Goal: Task Accomplishment & Management: Complete application form

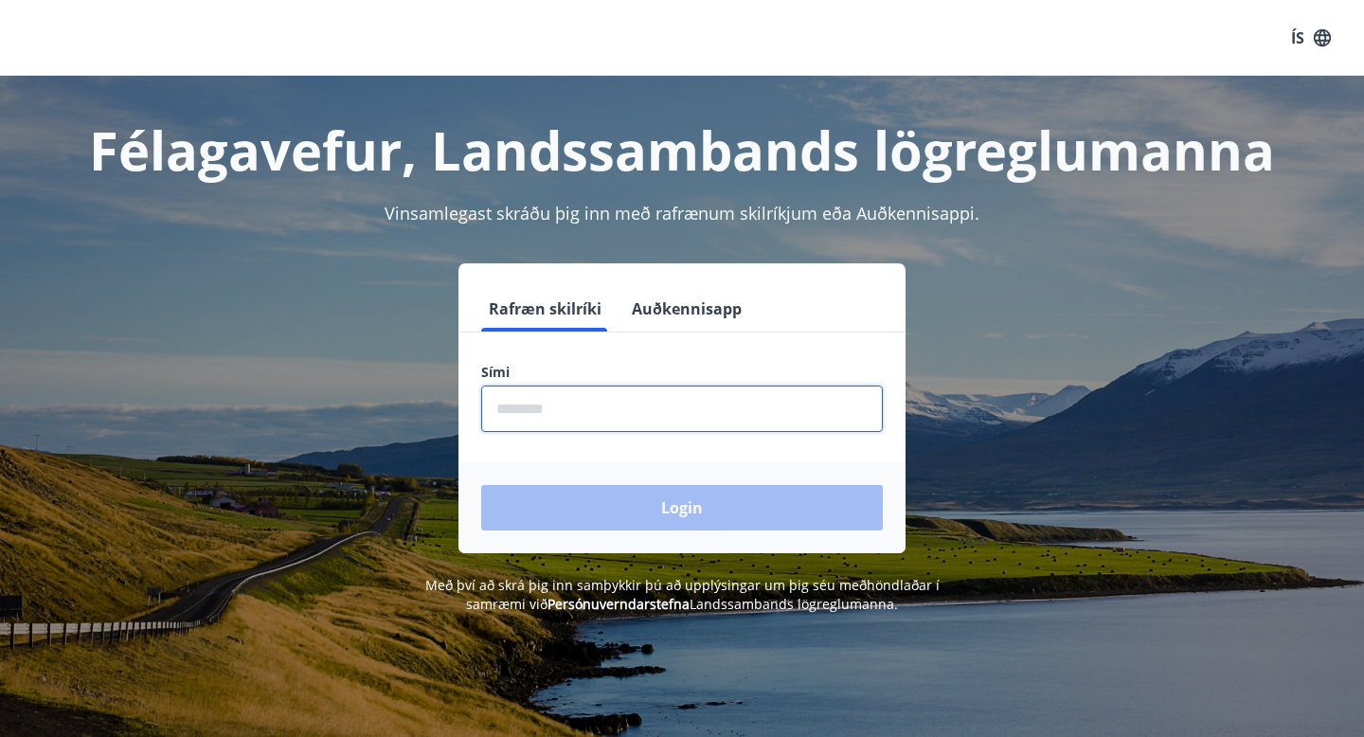
click at [557, 390] on input "phone" at bounding box center [682, 409] width 402 height 46
type input "********"
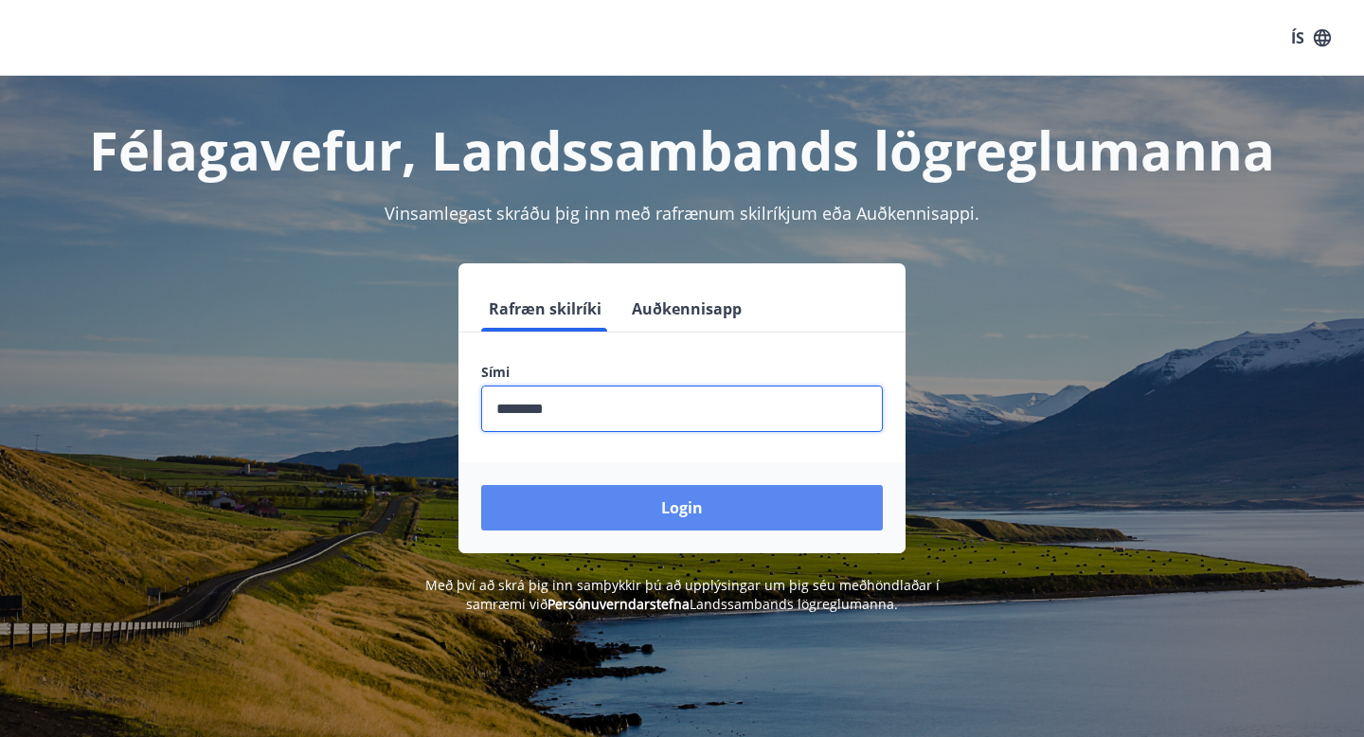
click at [615, 522] on button "Login" at bounding box center [682, 507] width 402 height 45
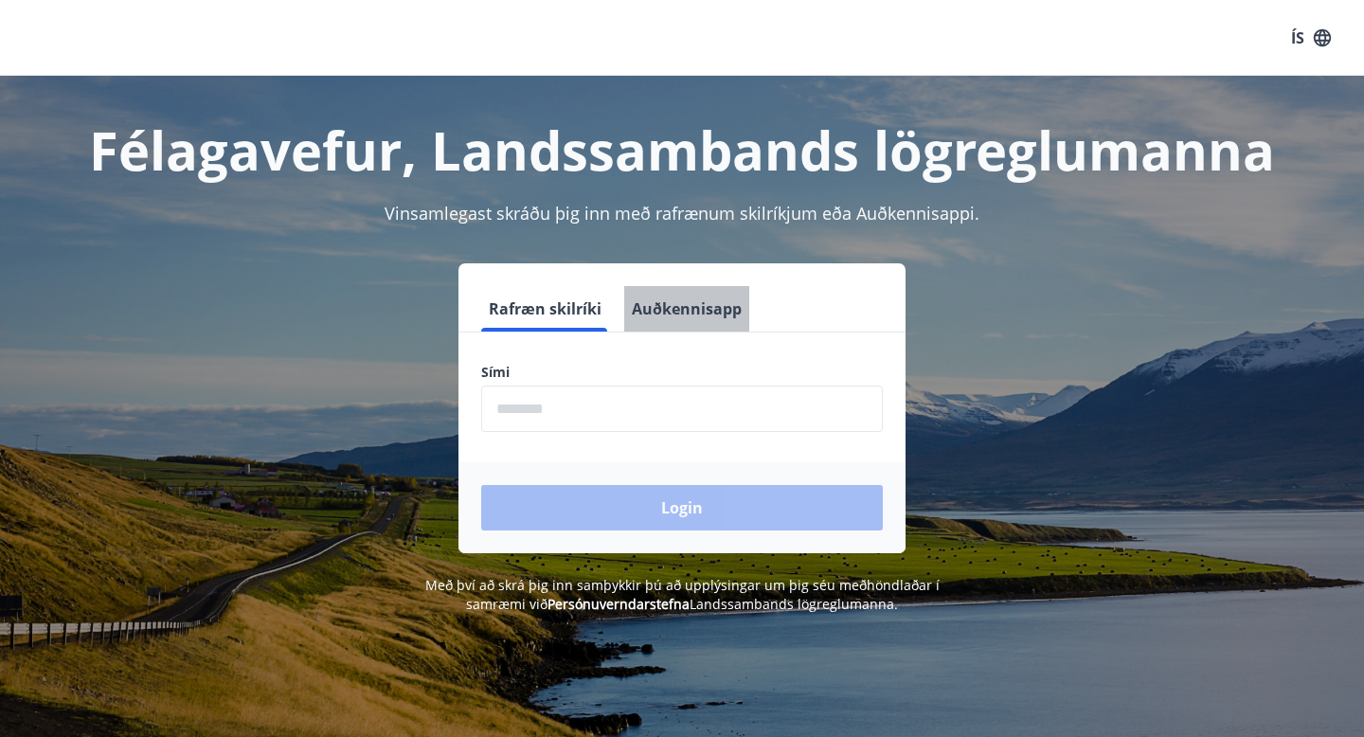
click at [694, 313] on button "Auðkennisapp" at bounding box center [686, 308] width 125 height 45
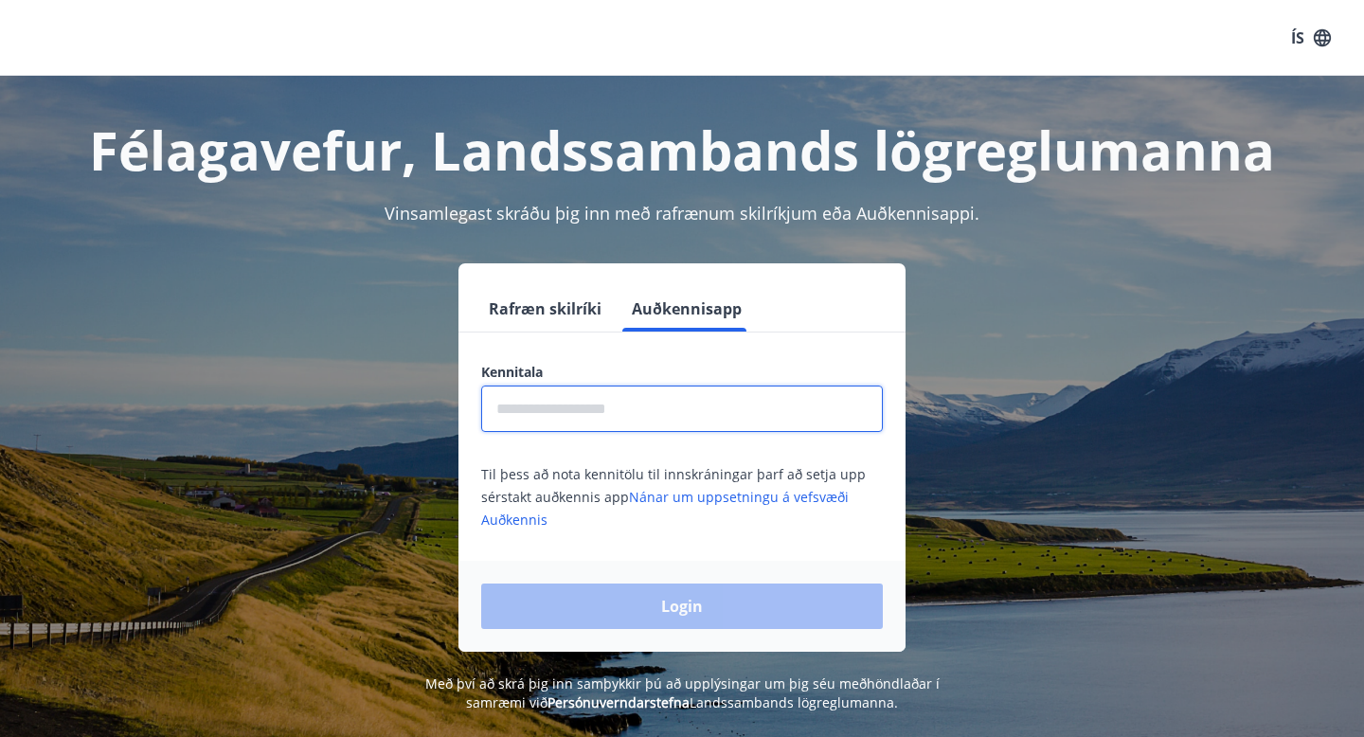
click at [631, 400] on input "text" at bounding box center [682, 409] width 402 height 46
type input "**********"
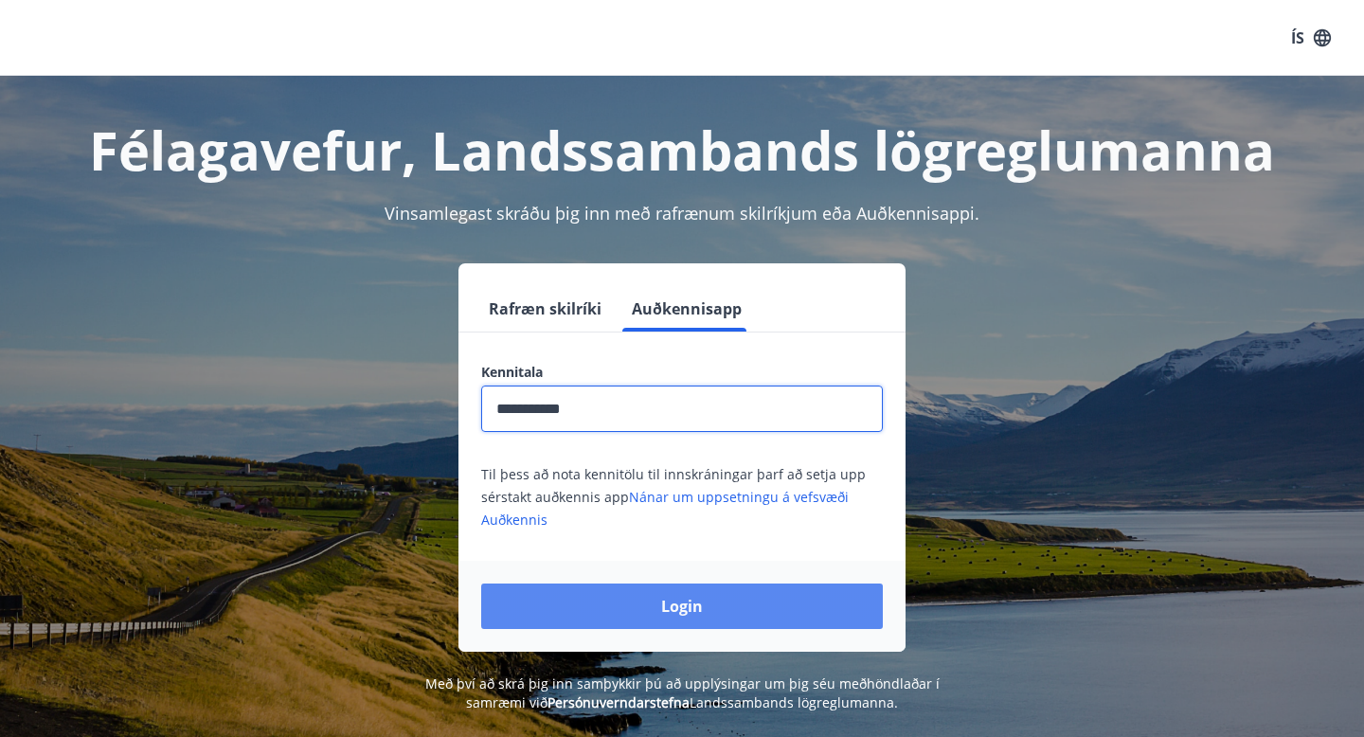
click at [651, 599] on button "Login" at bounding box center [682, 606] width 402 height 45
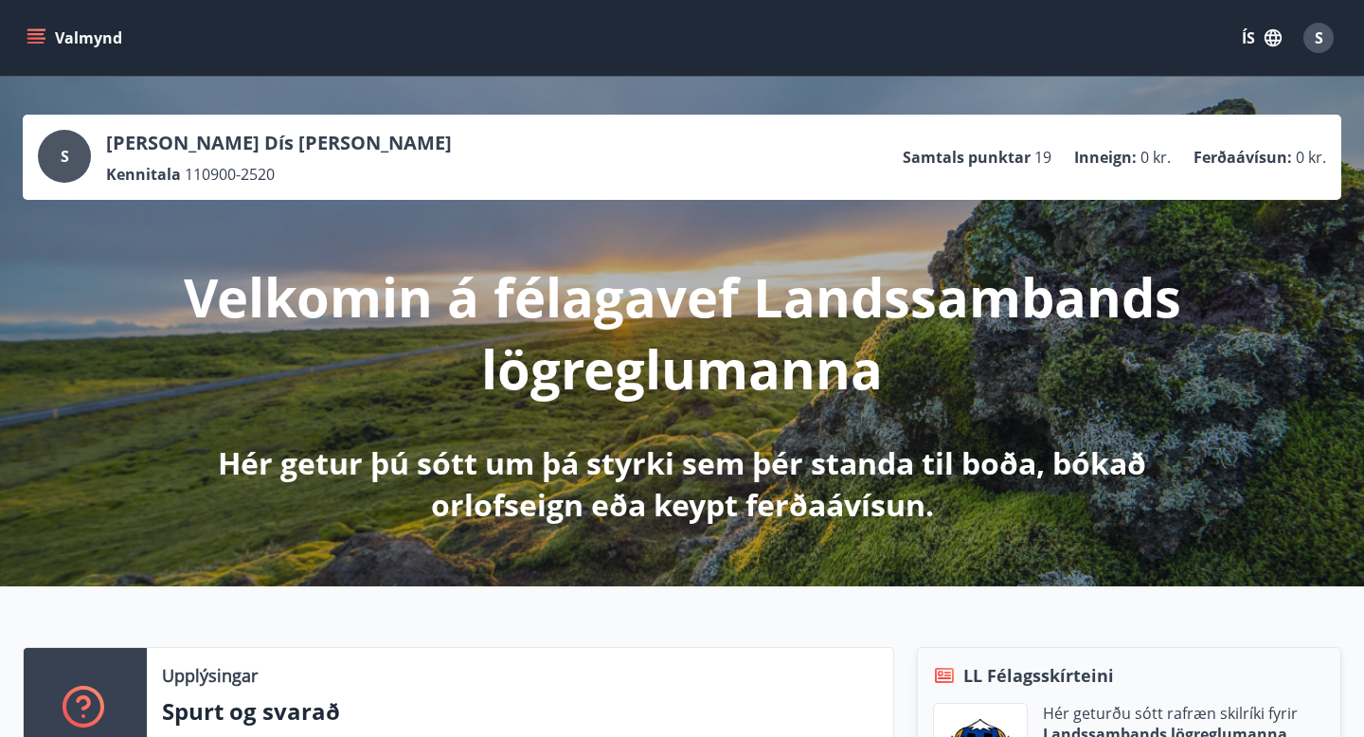
click at [33, 39] on icon "menu" at bounding box center [37, 38] width 21 height 2
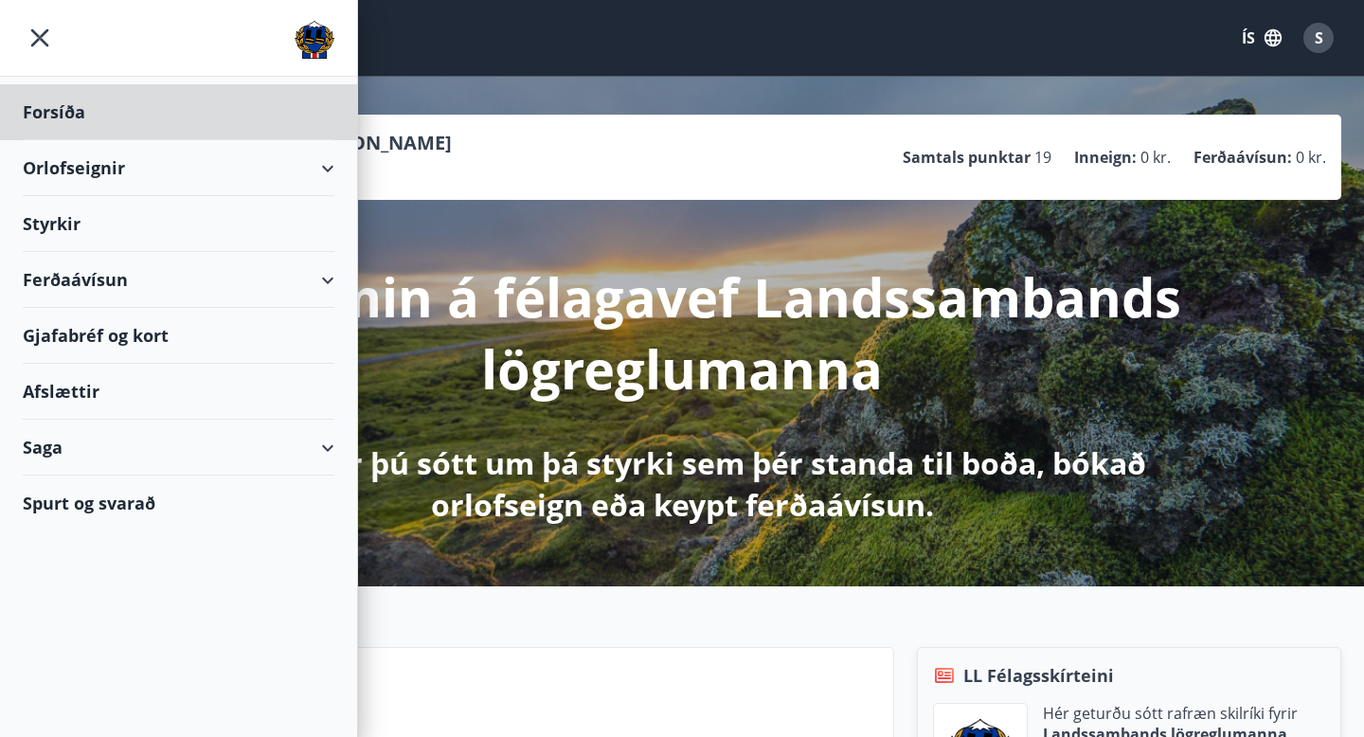
click at [60, 233] on div "Styrkir" at bounding box center [179, 224] width 312 height 56
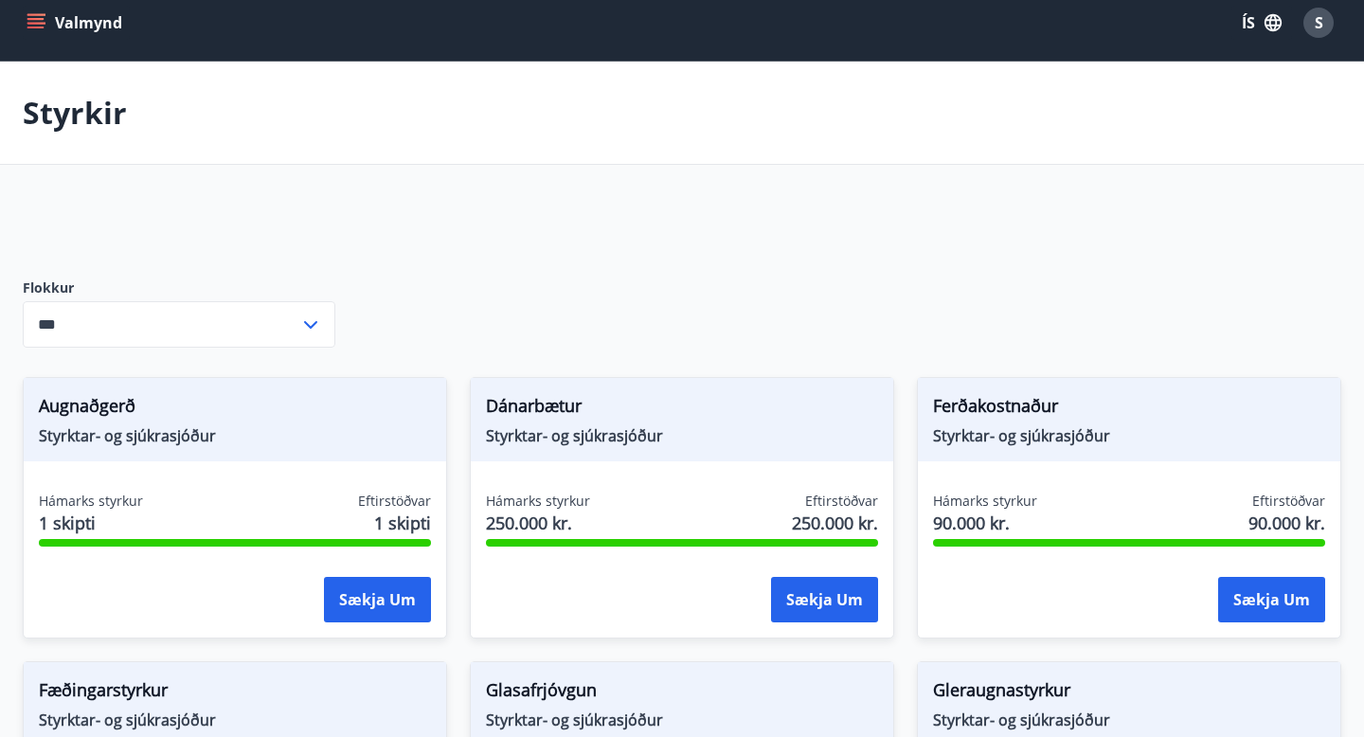
scroll to position [16, 0]
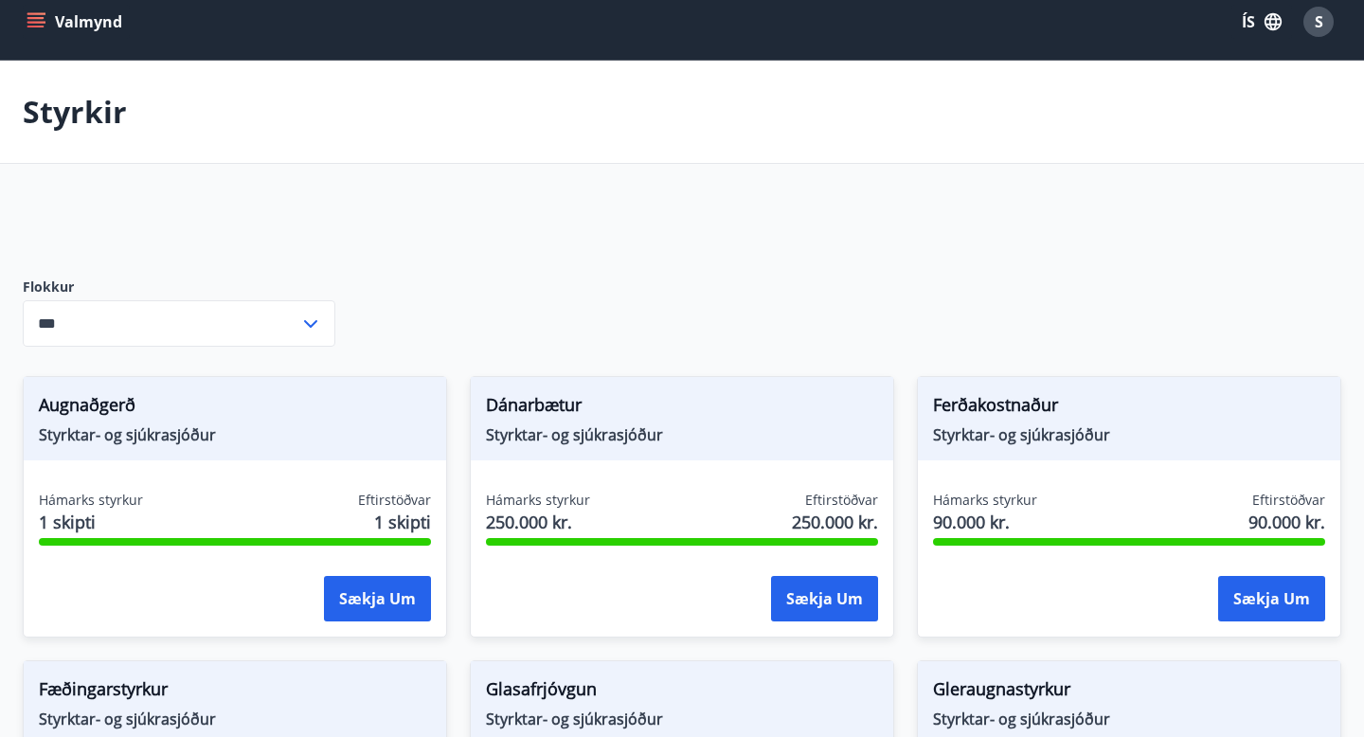
click at [276, 321] on input "***" at bounding box center [161, 323] width 277 height 46
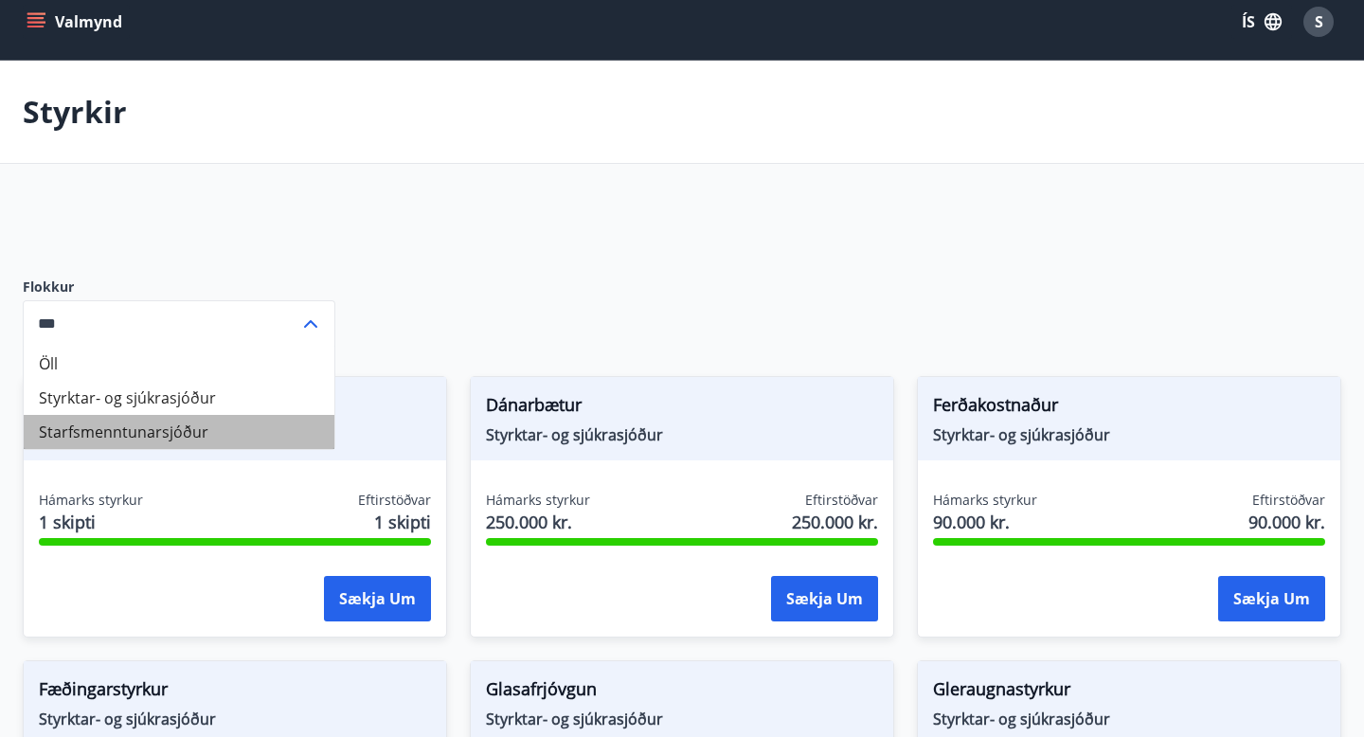
click at [230, 429] on li "Starfsmenntunarsjóður" at bounding box center [179, 432] width 311 height 34
type input "**********"
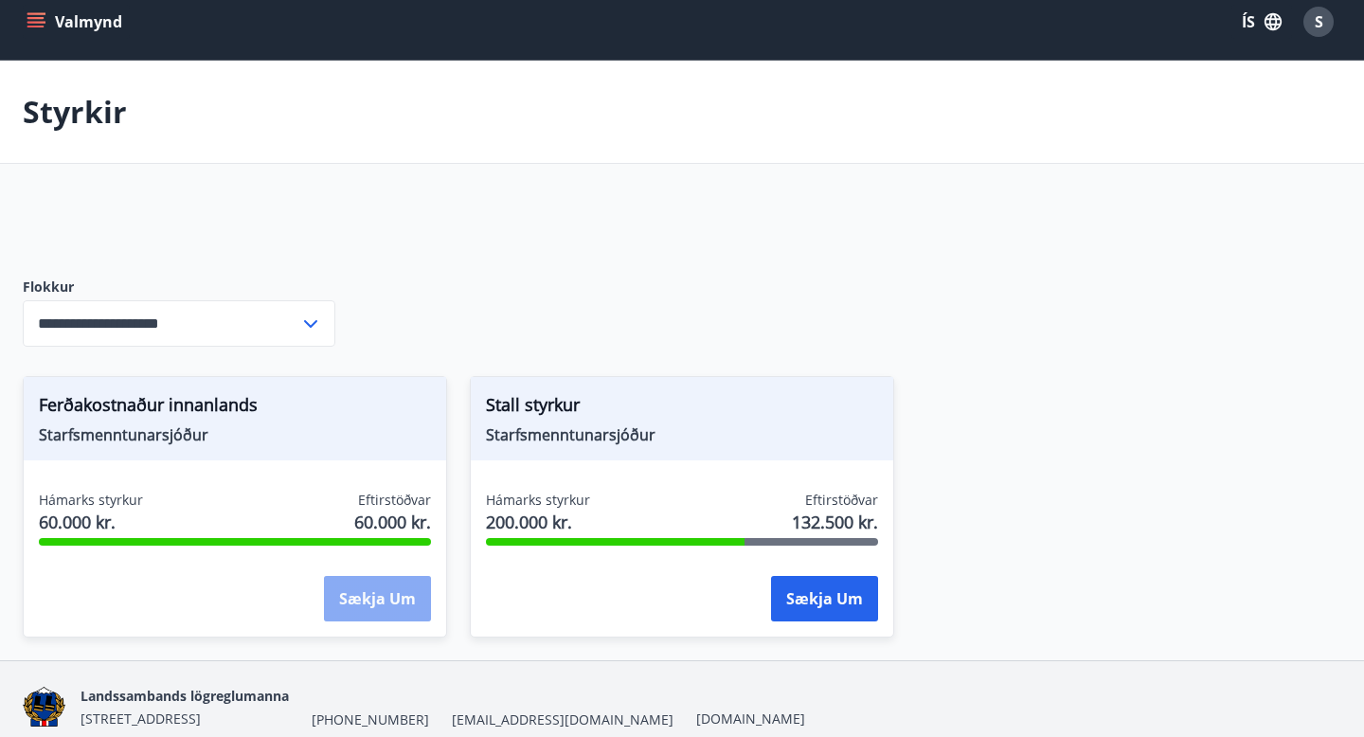
click at [380, 602] on button "Sækja um" at bounding box center [377, 598] width 107 height 45
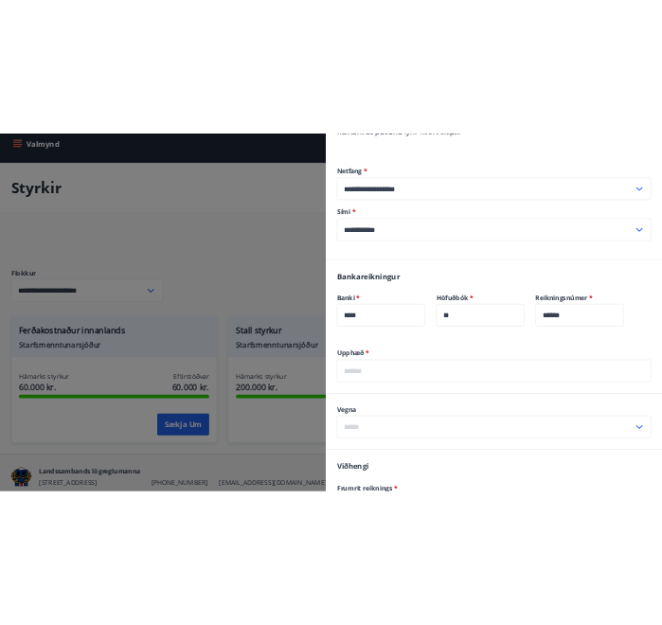
scroll to position [256, 0]
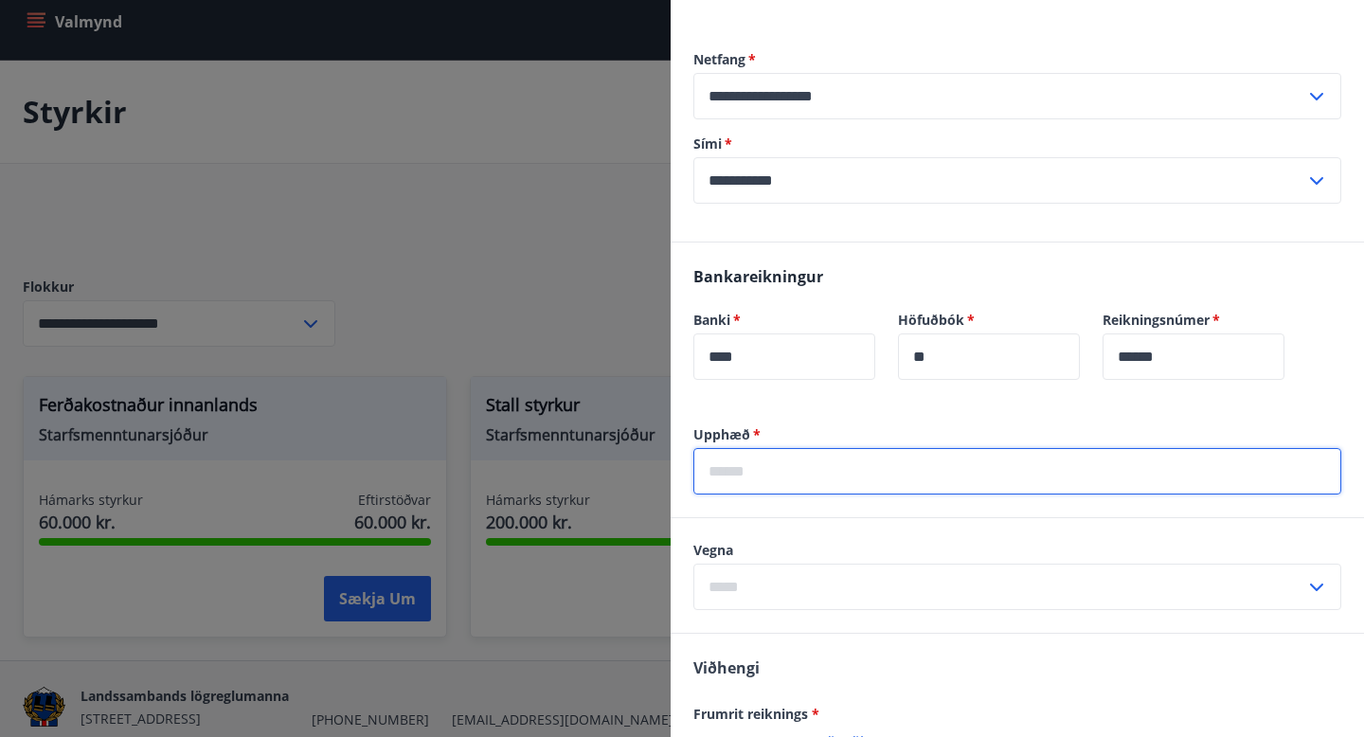
click at [797, 462] on input "text" at bounding box center [1017, 471] width 648 height 46
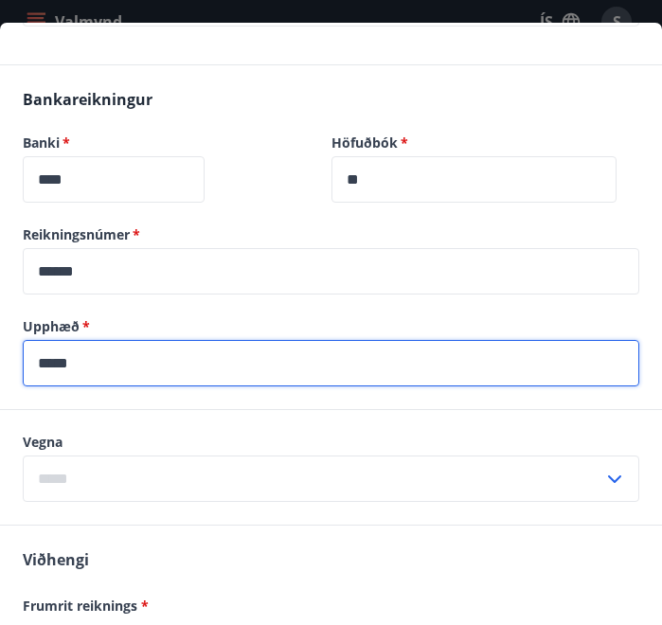
scroll to position [460, 0]
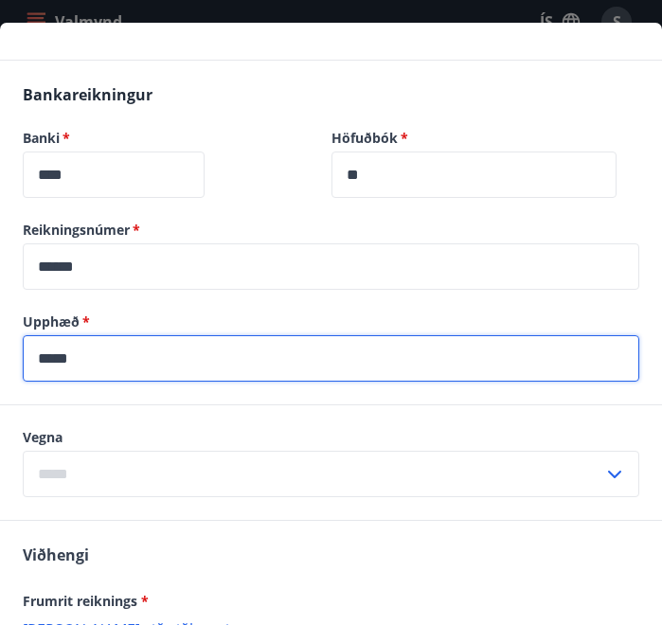
type input "*****"
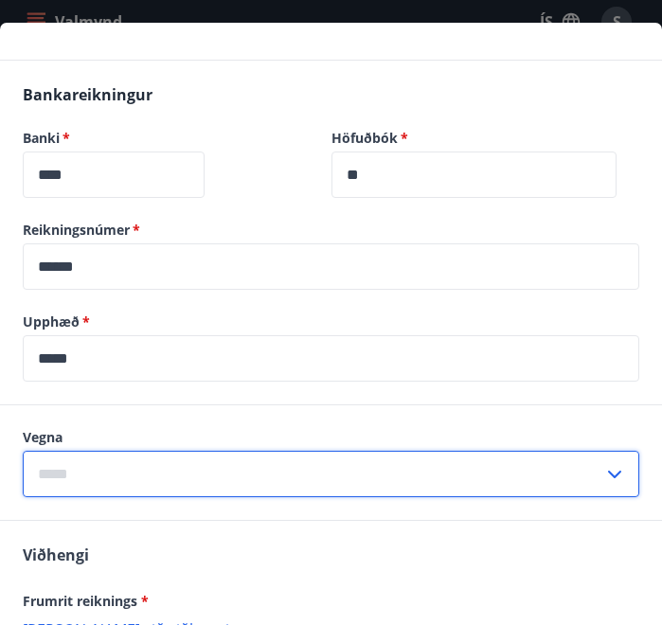
click at [92, 466] on input "text" at bounding box center [313, 474] width 581 height 46
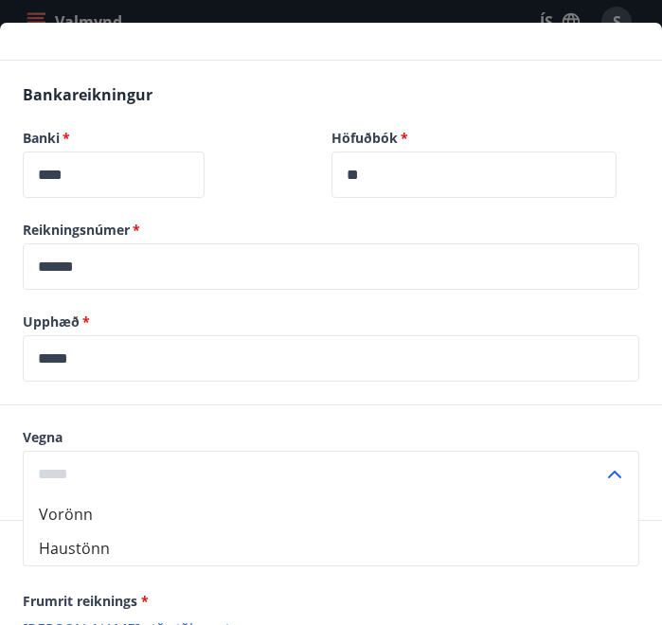
click at [88, 538] on li "Haustönn" at bounding box center [331, 548] width 615 height 34
type input "********"
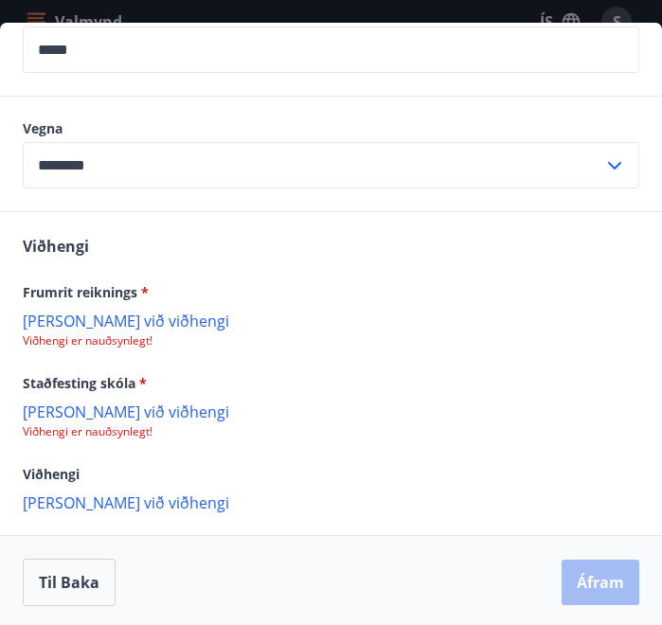
scroll to position [773, 0]
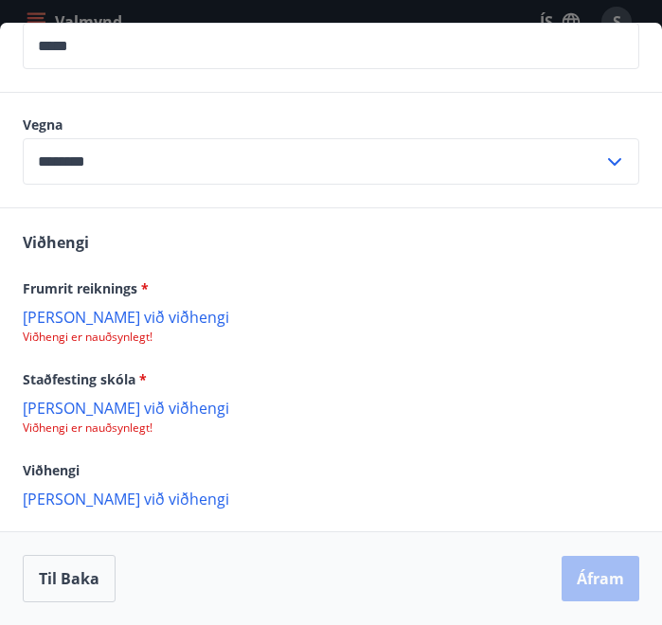
click at [74, 323] on p "Bæta við viðhengi" at bounding box center [331, 316] width 617 height 19
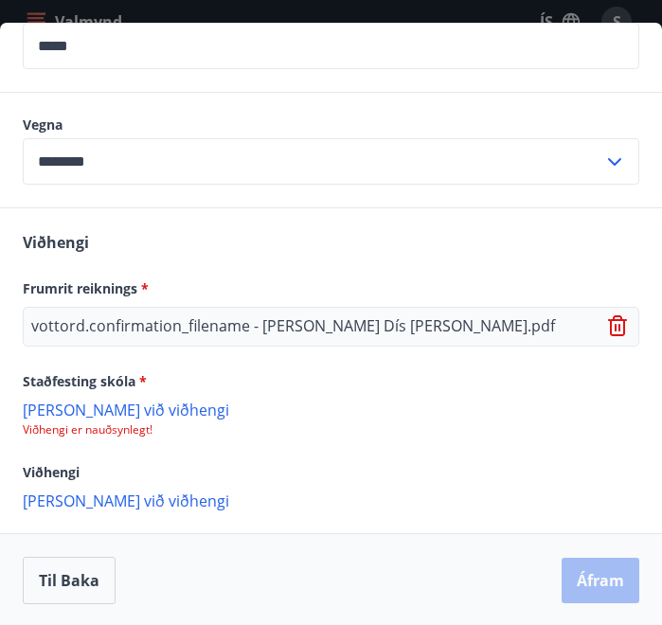
click at [103, 411] on p "Bæta við viðhengi" at bounding box center [331, 409] width 617 height 19
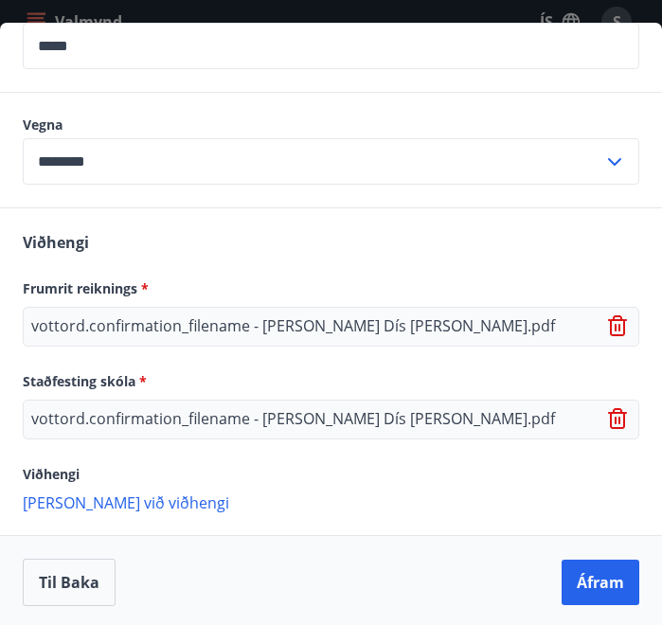
scroll to position [777, 0]
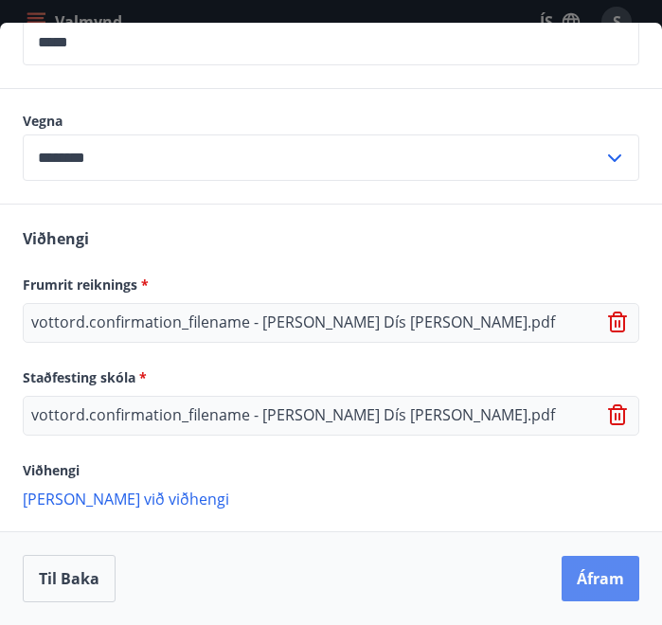
click at [590, 573] on button "Áfram" at bounding box center [601, 578] width 78 height 45
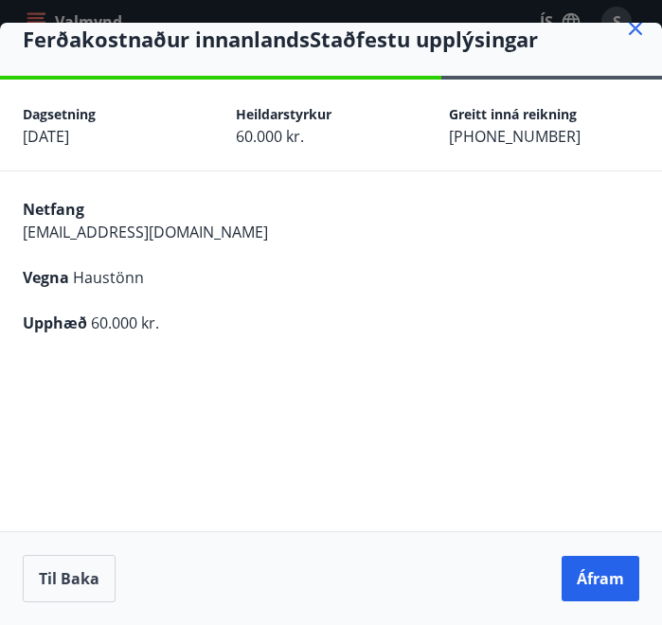
scroll to position [21, 0]
click at [585, 589] on button "Áfram" at bounding box center [601, 578] width 78 height 45
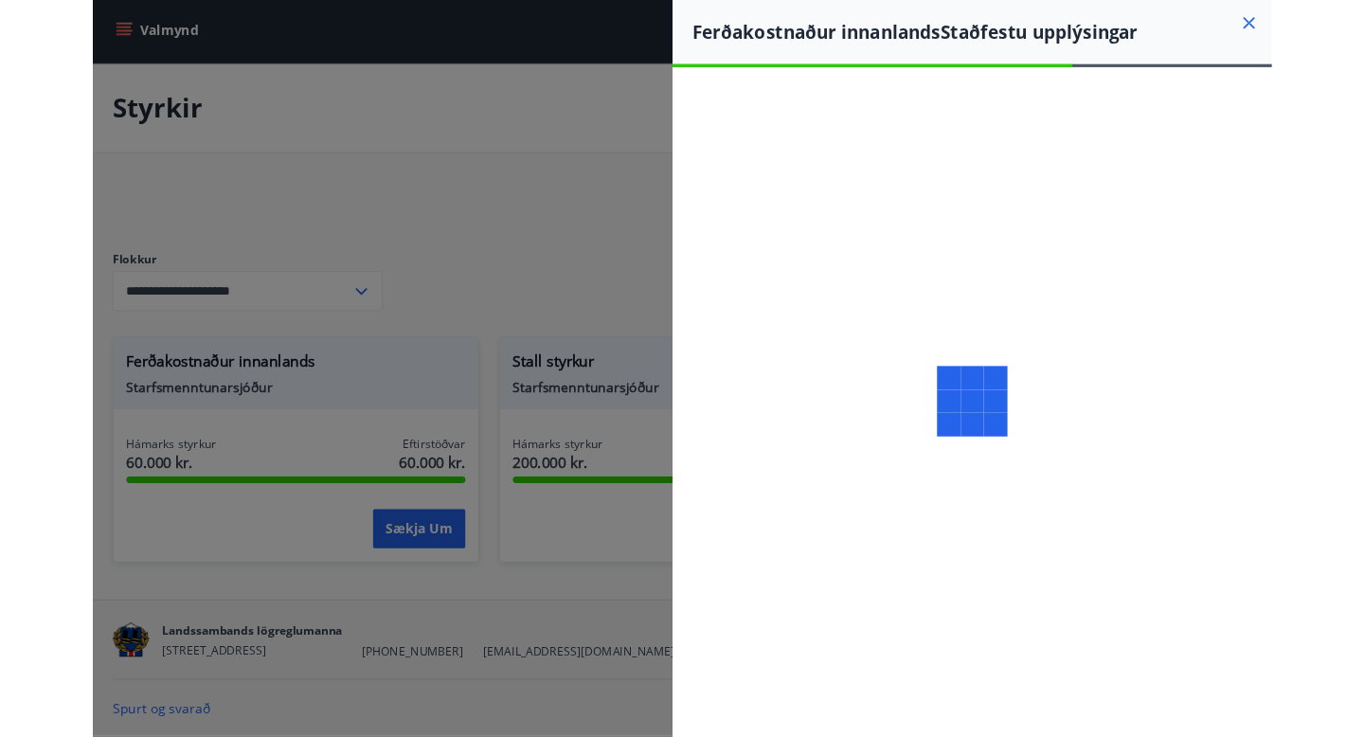
scroll to position [0, 0]
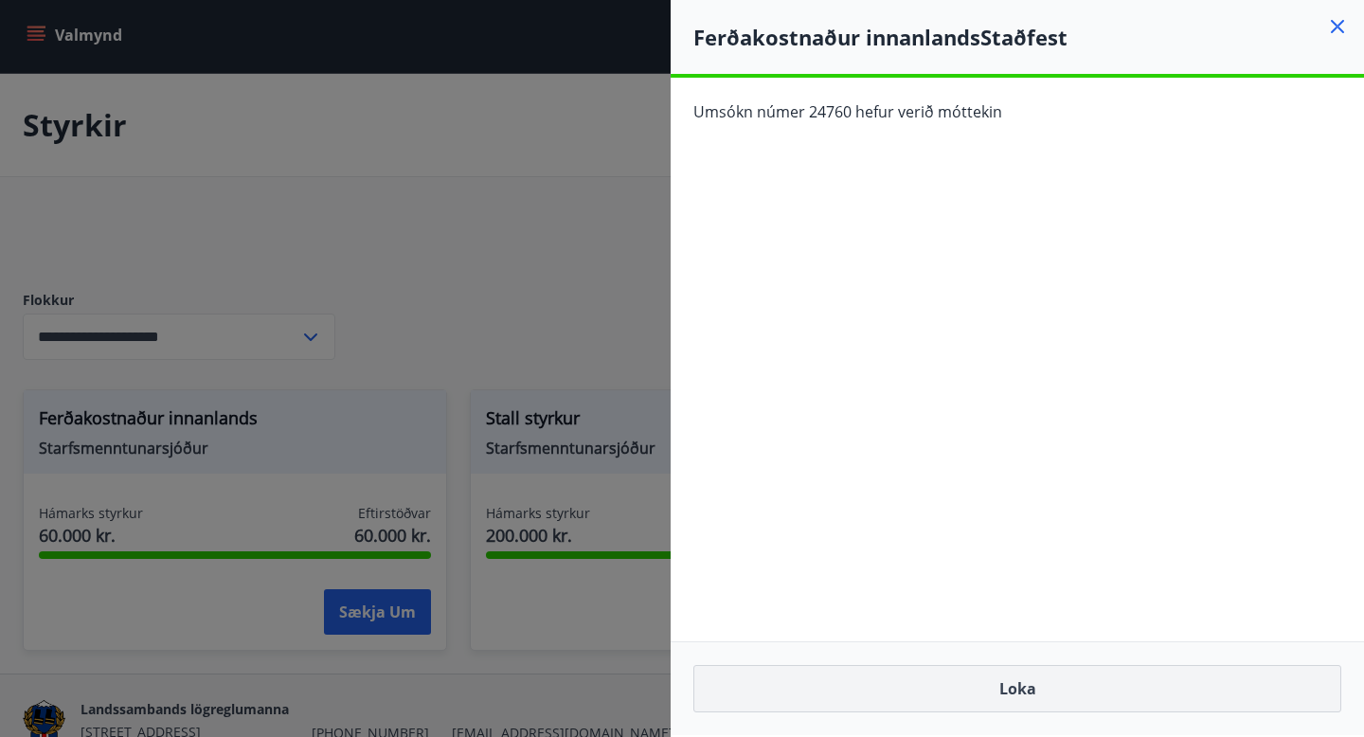
click at [935, 683] on button "Loka" at bounding box center [1017, 688] width 648 height 47
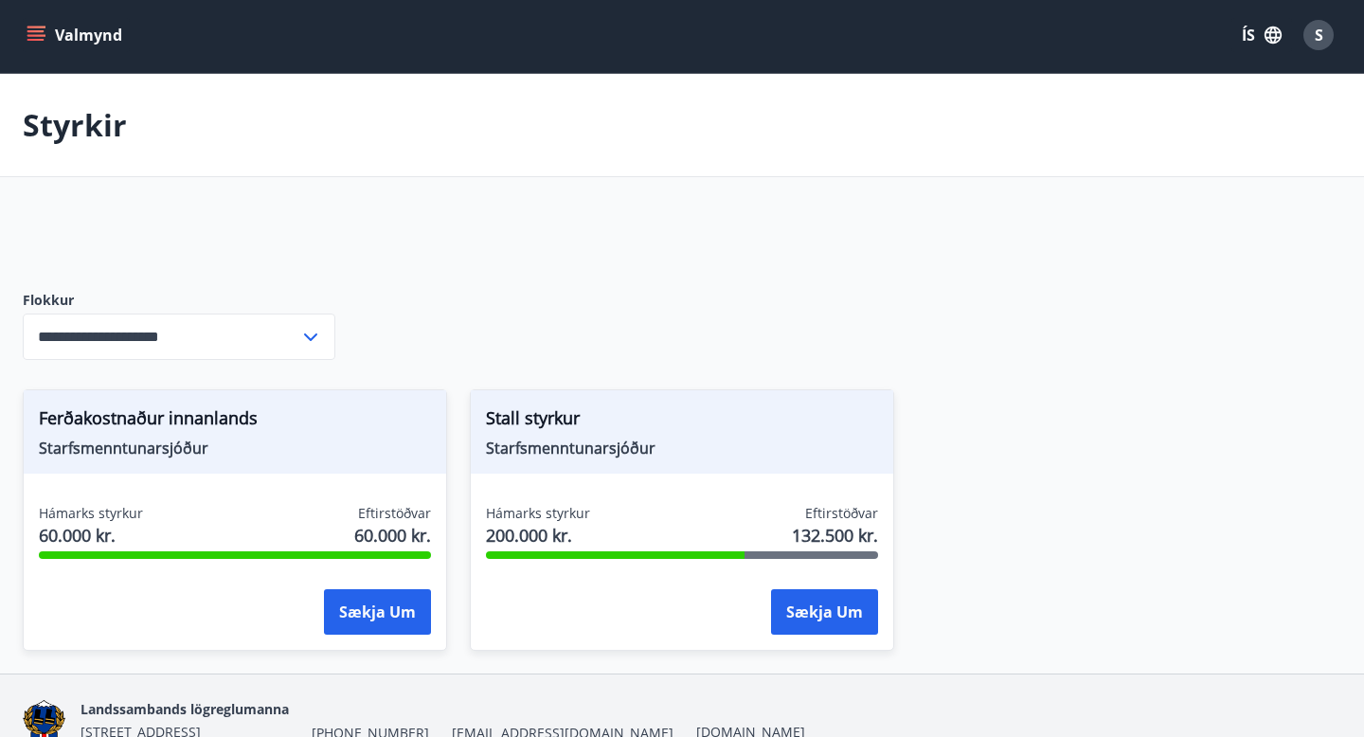
click at [581, 448] on span "Starfsmenntunarsjóður" at bounding box center [682, 448] width 392 height 21
click at [815, 617] on button "Sækja um" at bounding box center [824, 611] width 107 height 45
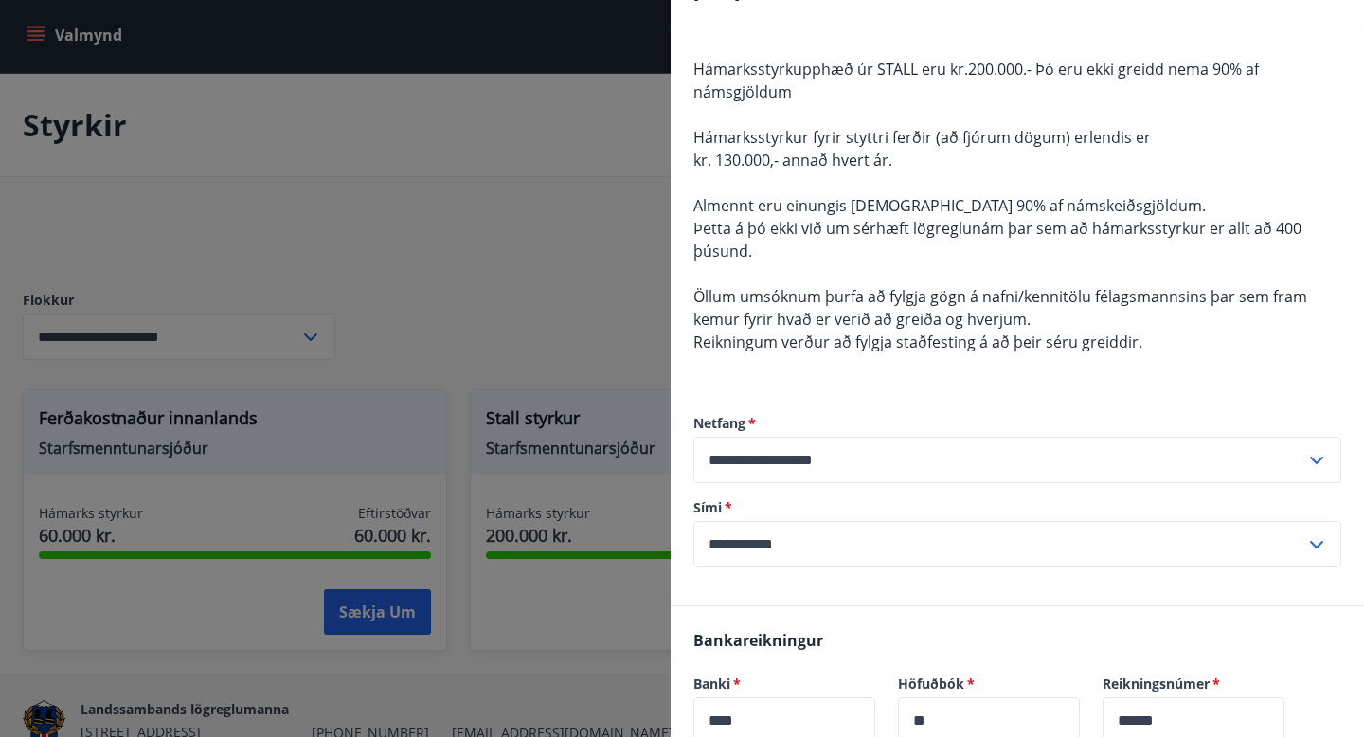
scroll to position [143, 0]
click at [569, 168] on div at bounding box center [682, 368] width 1364 height 737
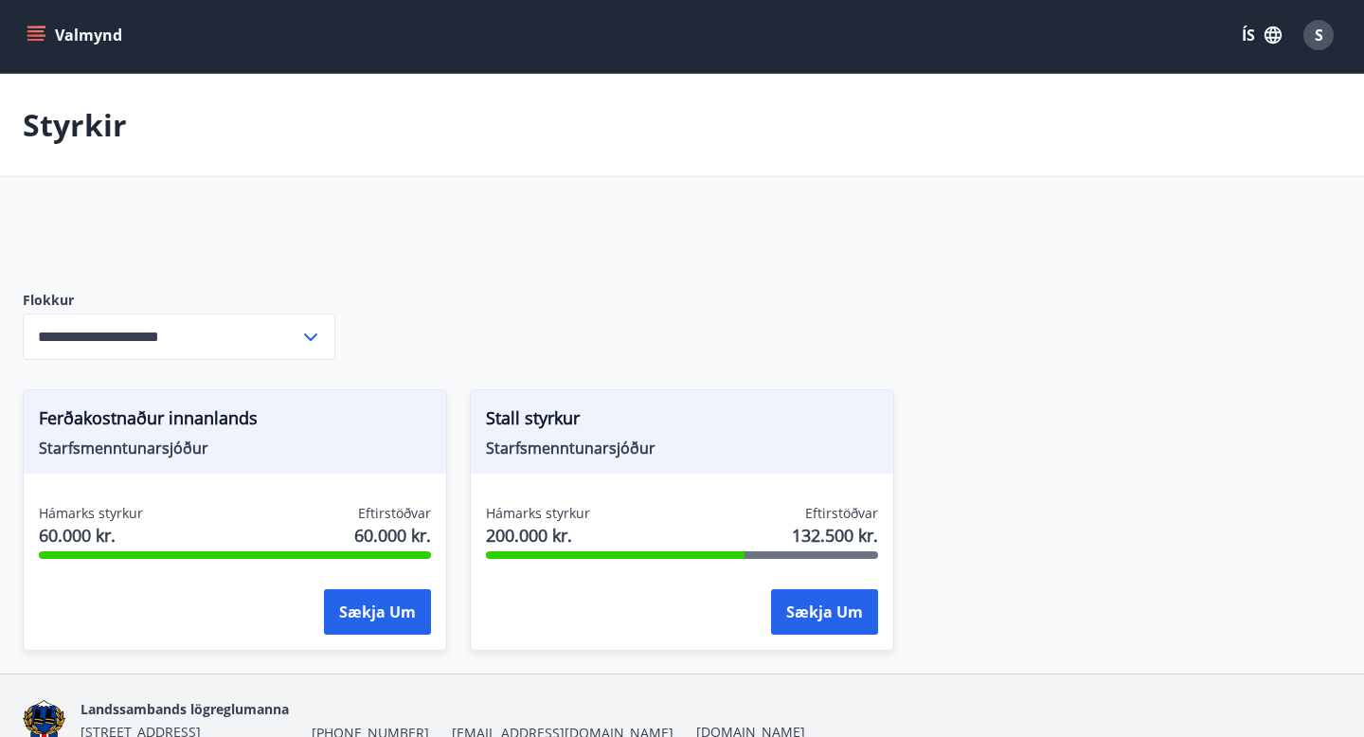
click at [28, 43] on icon "menu" at bounding box center [36, 35] width 19 height 19
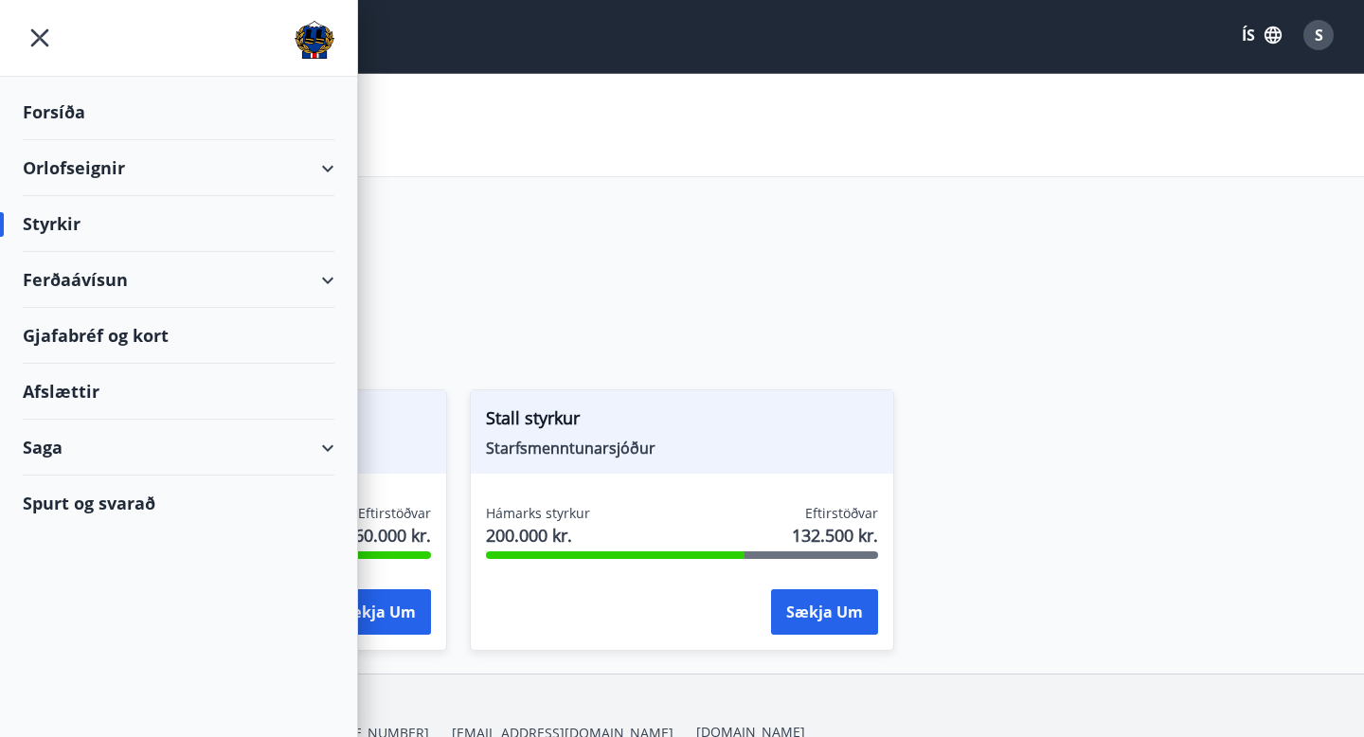
click at [63, 222] on div "Styrkir" at bounding box center [179, 224] width 312 height 56
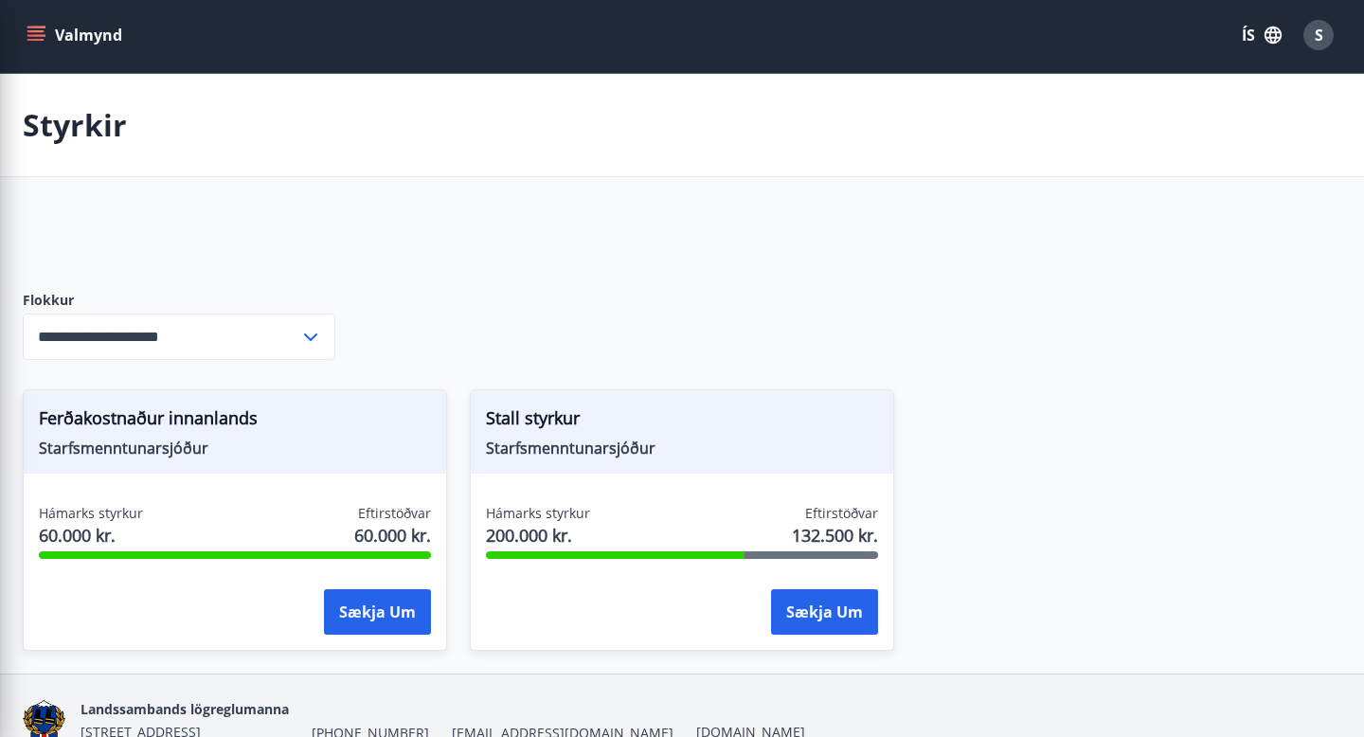
click at [449, 273] on div "**********" at bounding box center [682, 444] width 1319 height 458
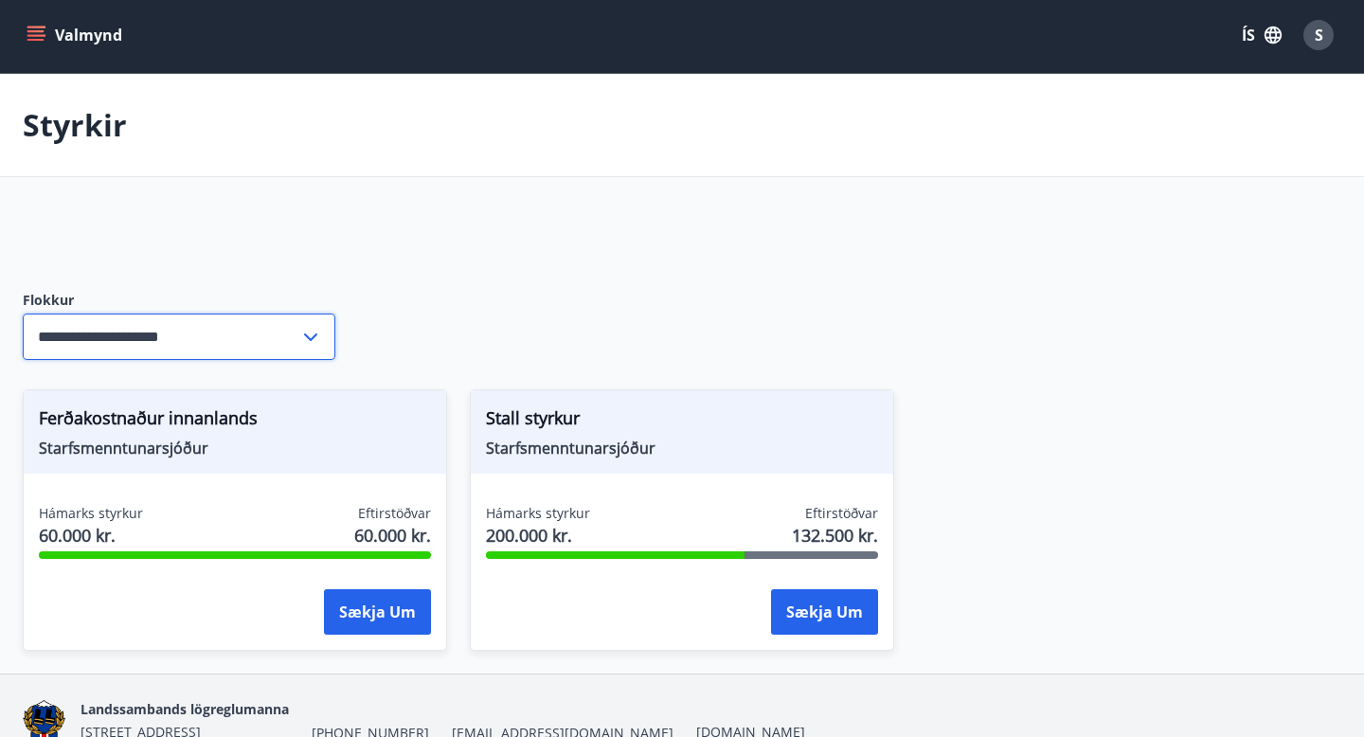
click at [165, 332] on input "**********" at bounding box center [161, 337] width 277 height 46
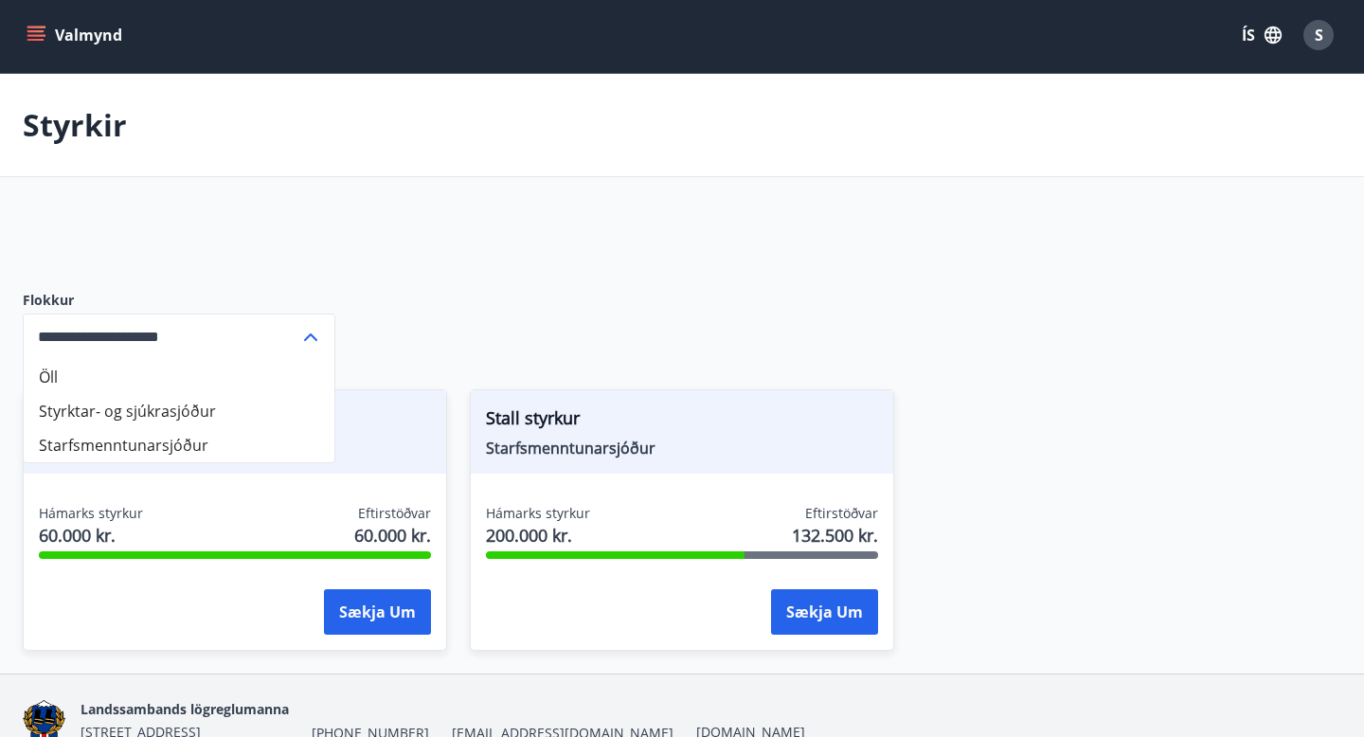
click at [92, 380] on li "Öll" at bounding box center [179, 377] width 311 height 34
type input "***"
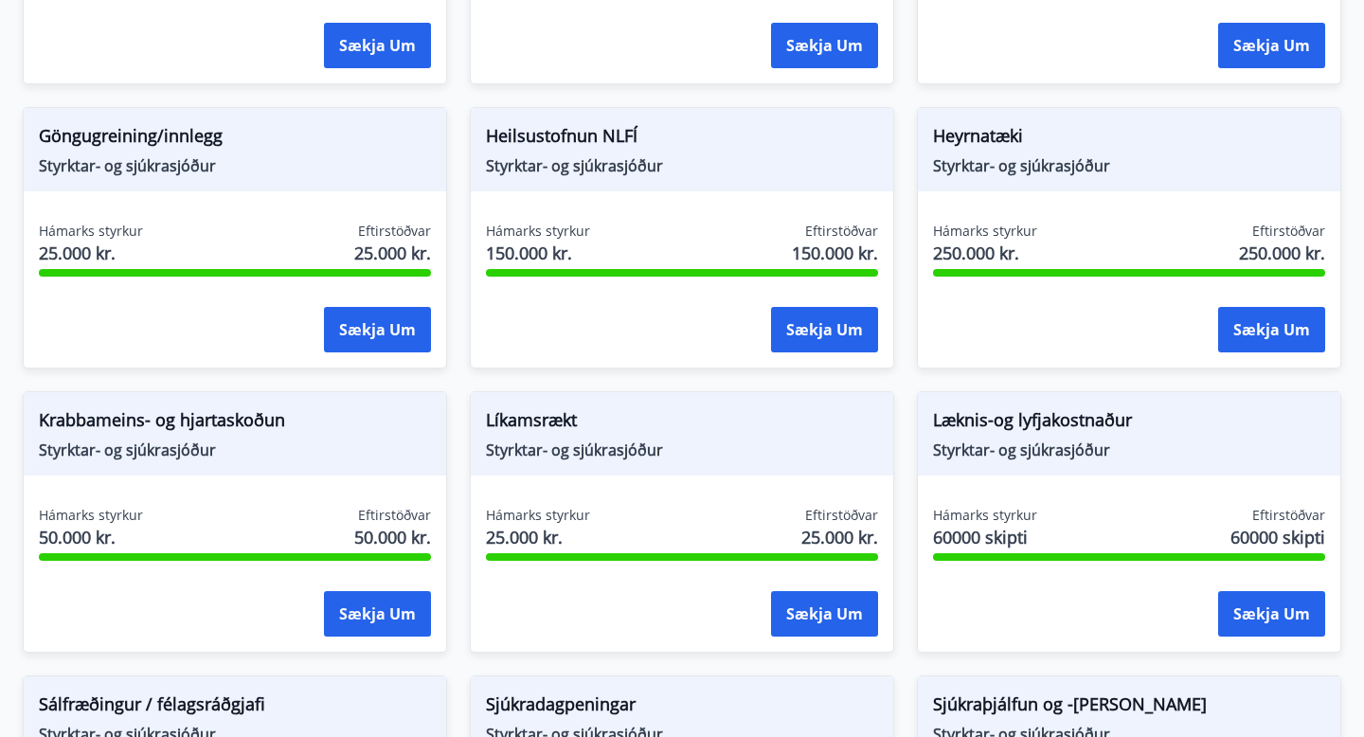
scroll to position [854, 0]
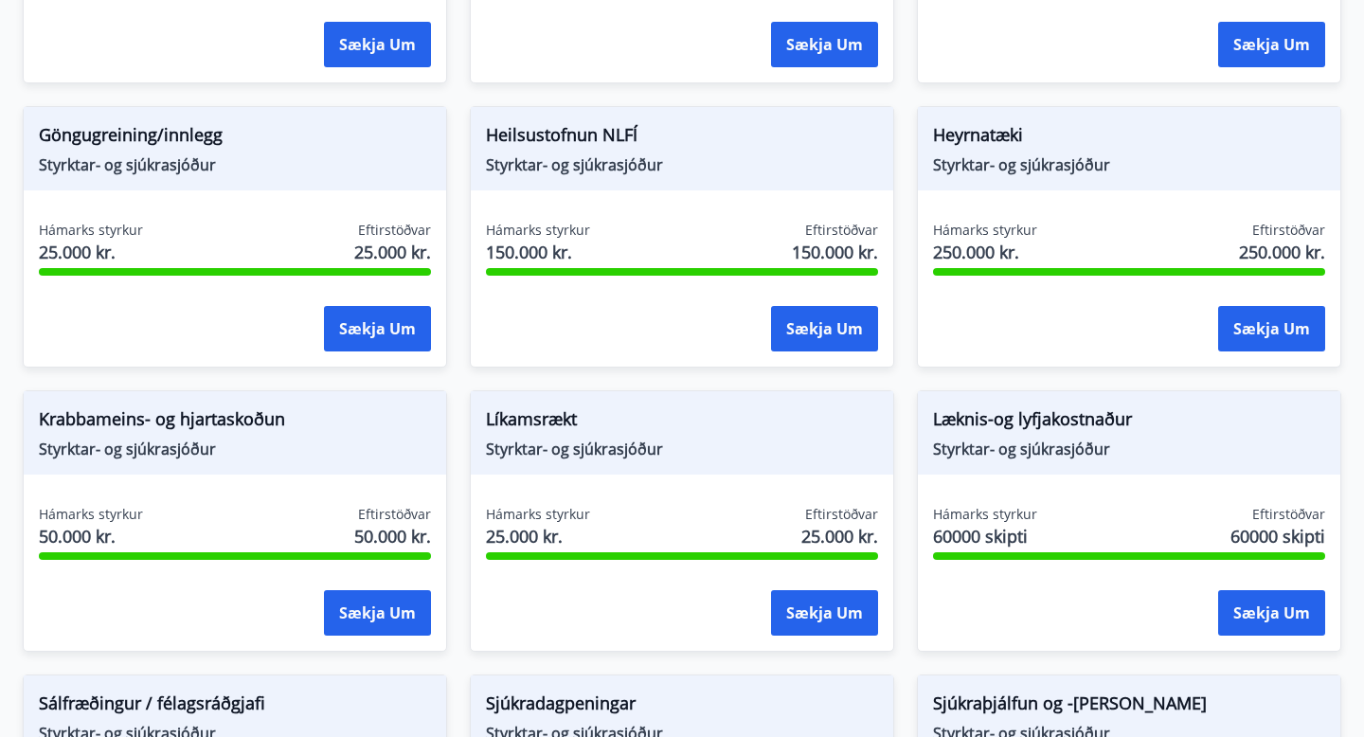
click at [1013, 428] on span "Læknis-og lyfjakostnaður" at bounding box center [1129, 422] width 392 height 32
click at [1267, 625] on button "Sækja um" at bounding box center [1271, 612] width 107 height 45
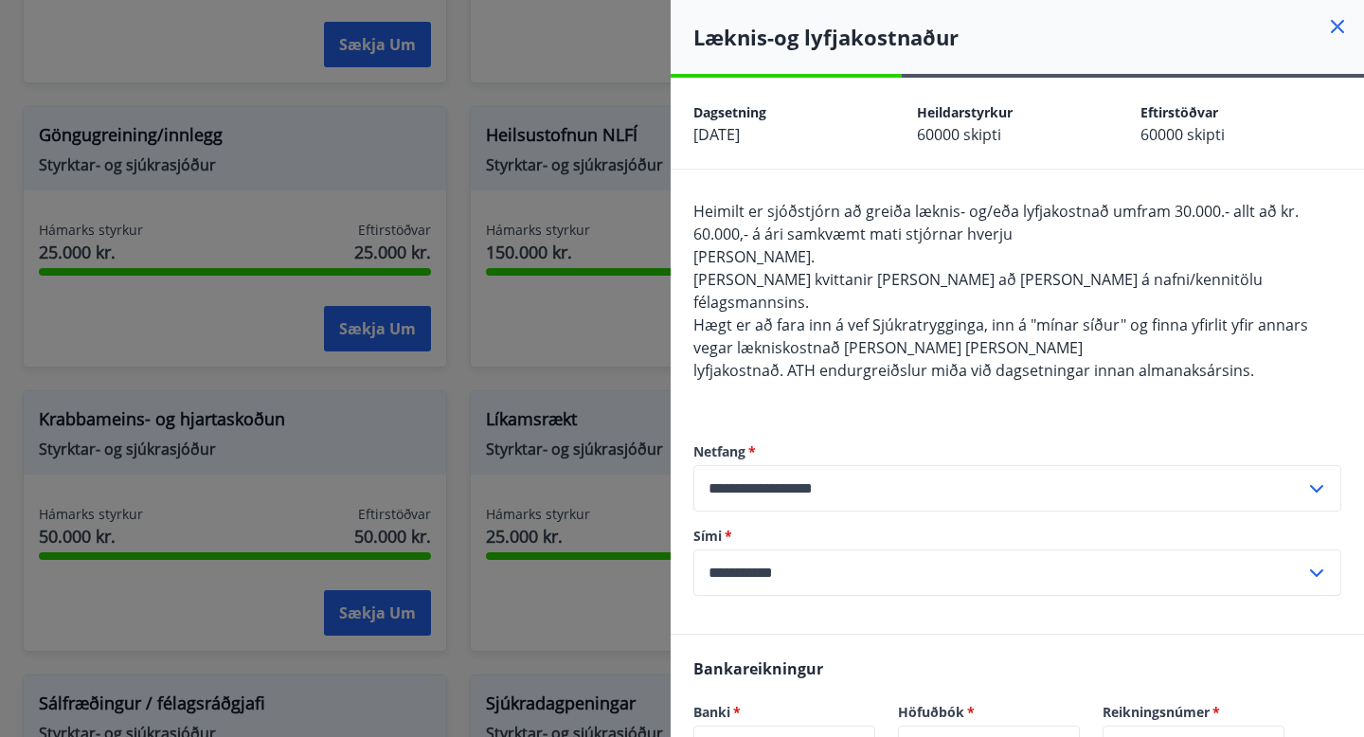
click at [1338, 34] on icon at bounding box center [1337, 26] width 23 height 23
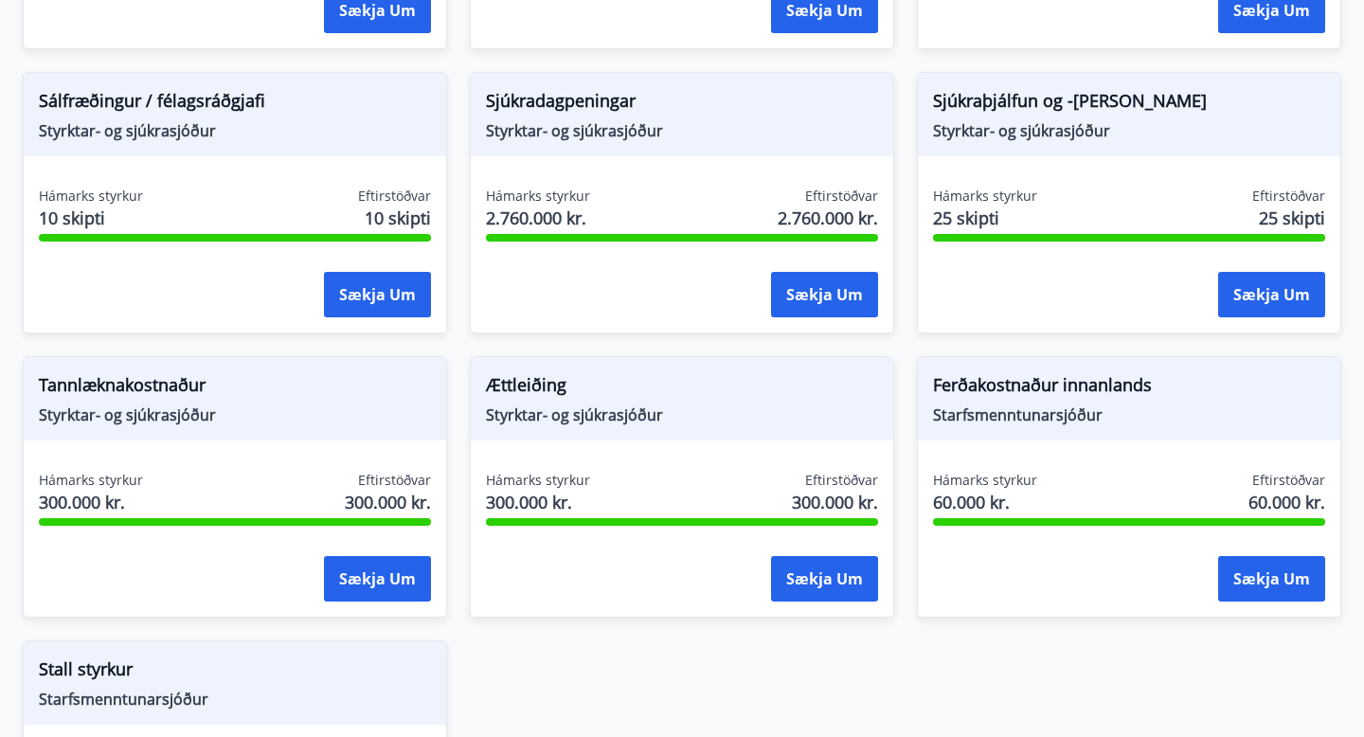
scroll to position [1461, 0]
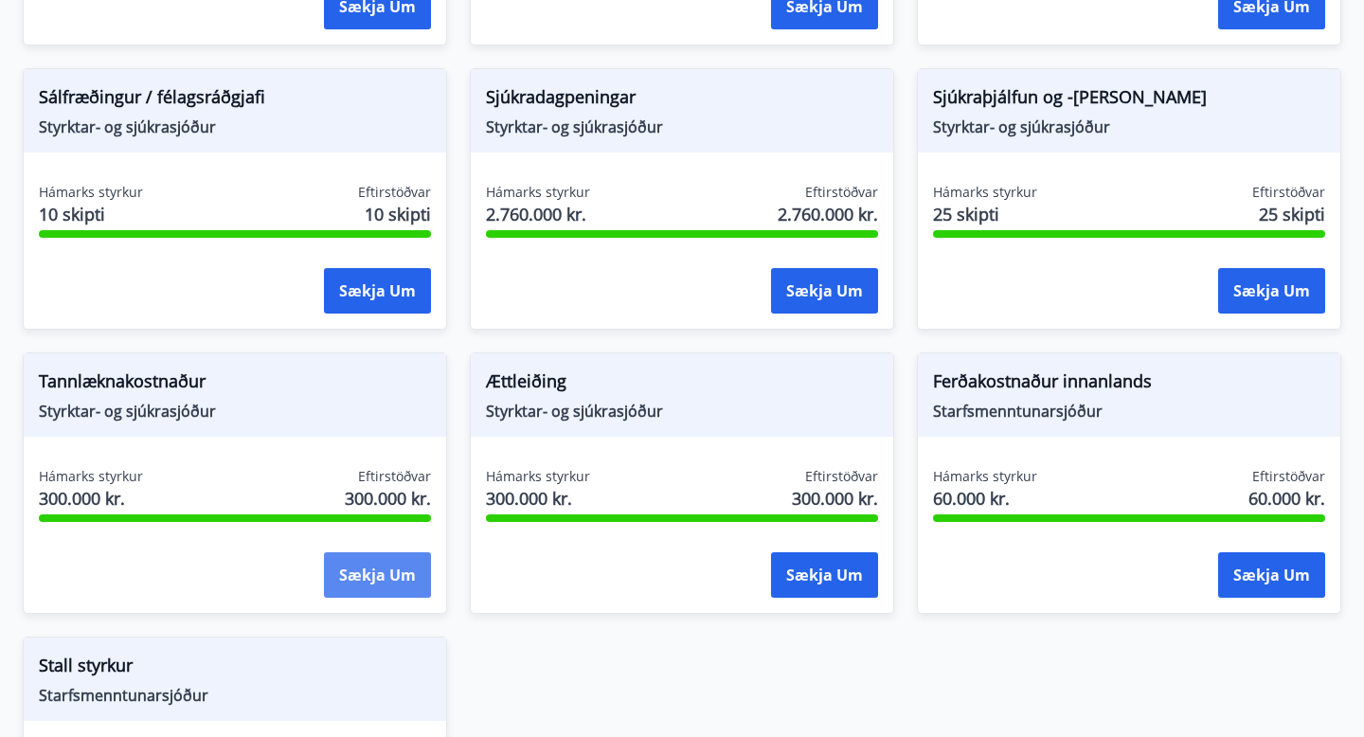
click at [375, 578] on button "Sækja um" at bounding box center [377, 574] width 107 height 45
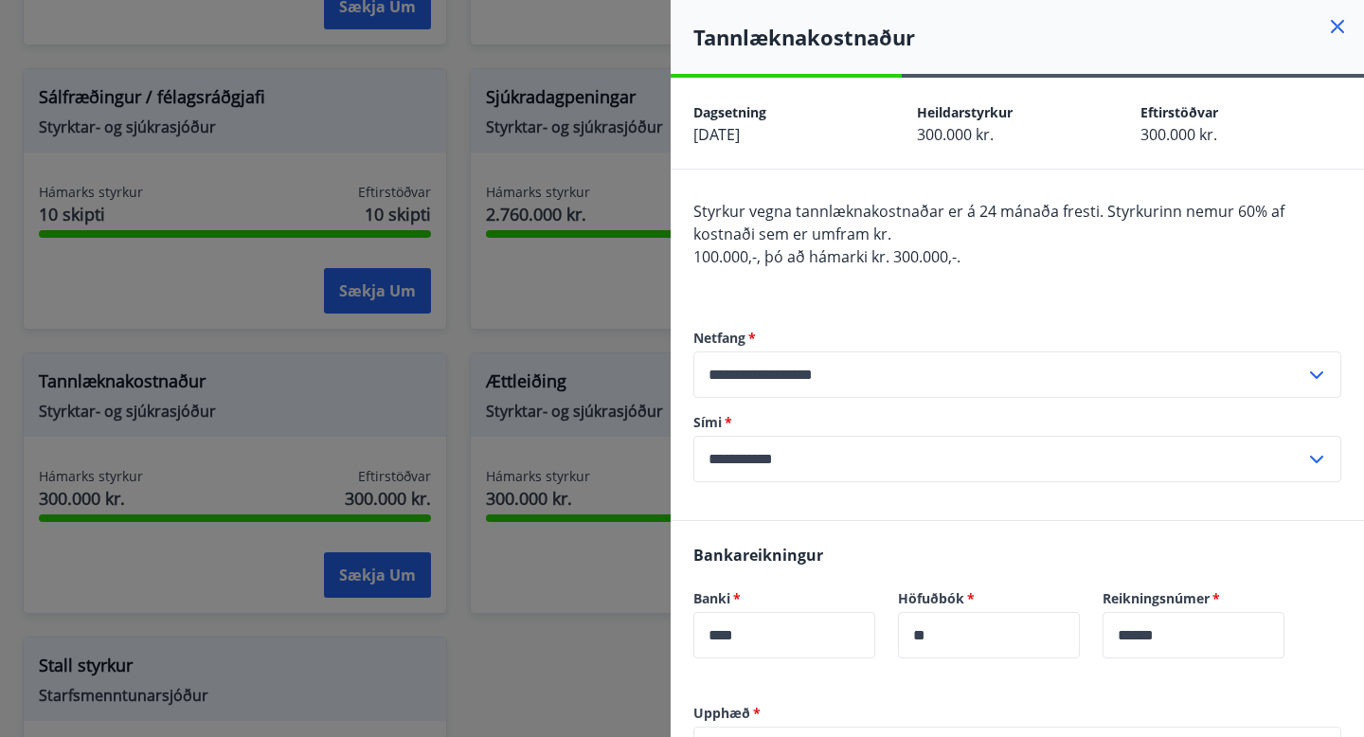
click at [1343, 19] on icon at bounding box center [1337, 26] width 23 height 23
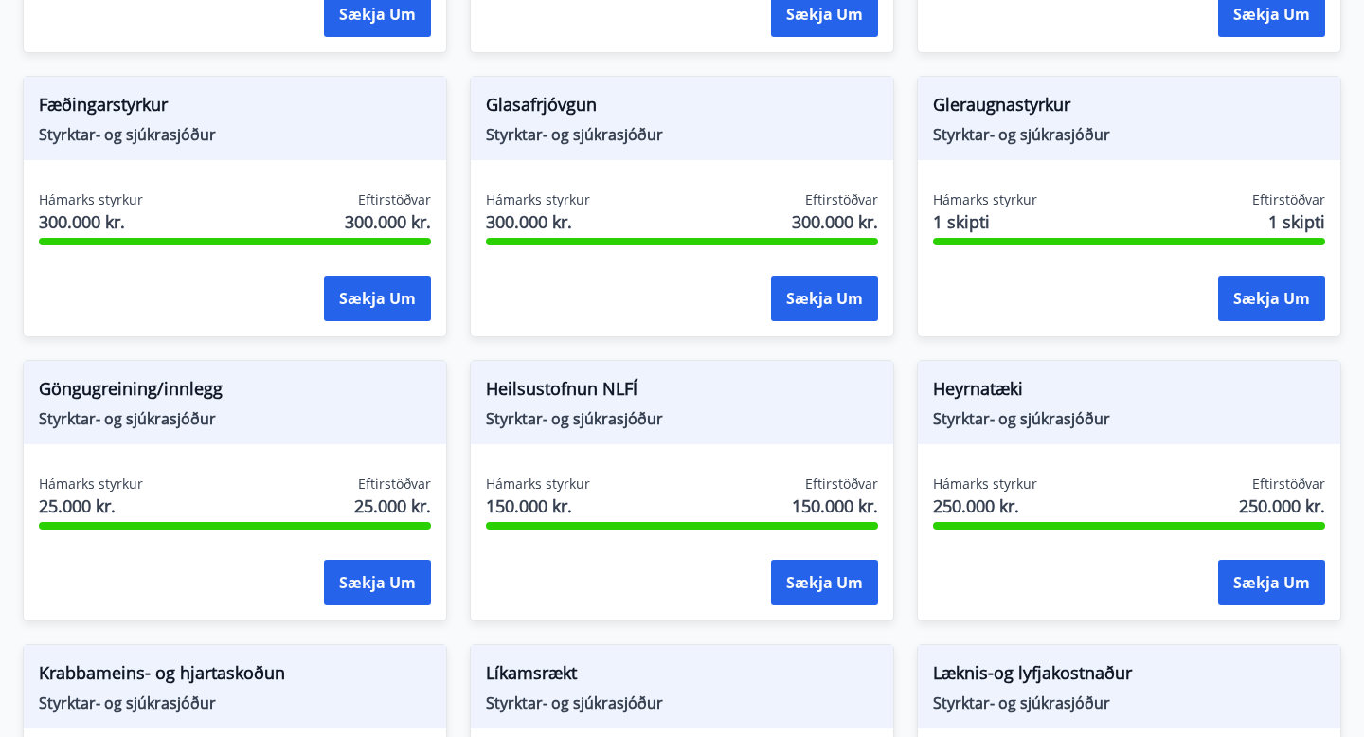
scroll to position [0, 0]
